Goal: Transaction & Acquisition: Purchase product/service

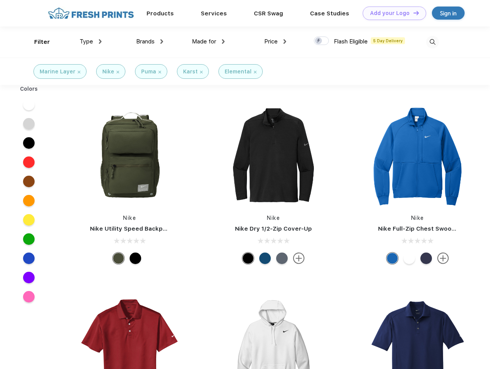
click at [391, 13] on link "Add your Logo Design Tool" at bounding box center [393, 13] width 63 height 13
click at [0, 0] on div "Design Tool" at bounding box center [0, 0] width 0 height 0
click at [412, 13] on link "Add your Logo Design Tool" at bounding box center [393, 13] width 63 height 13
click at [37, 42] on div "Filter" at bounding box center [42, 42] width 16 height 9
click at [91, 42] on span "Type" at bounding box center [86, 41] width 13 height 7
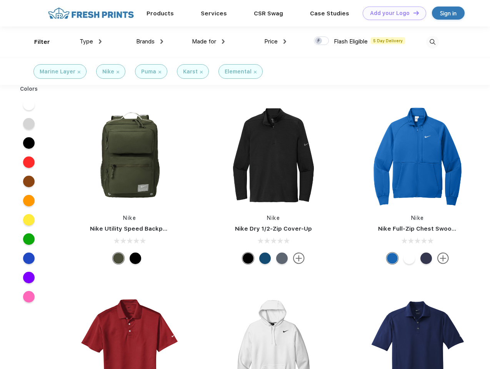
click at [149, 42] on span "Brands" at bounding box center [145, 41] width 18 height 7
click at [208, 42] on span "Made for" at bounding box center [204, 41] width 24 height 7
click at [275, 42] on span "Price" at bounding box center [270, 41] width 13 height 7
click at [321, 41] on div at bounding box center [321, 41] width 15 height 8
click at [319, 41] on input "checkbox" at bounding box center [316, 38] width 5 height 5
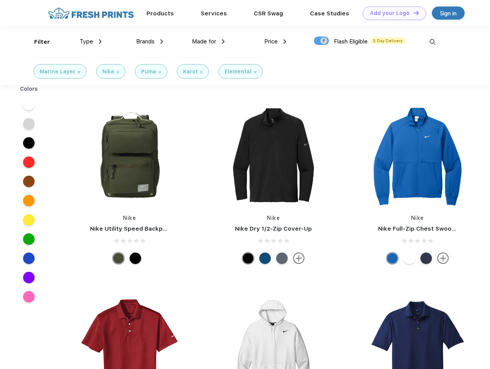
click at [432, 42] on img at bounding box center [432, 42] width 13 height 13
